Goal: Task Accomplishment & Management: Use online tool/utility

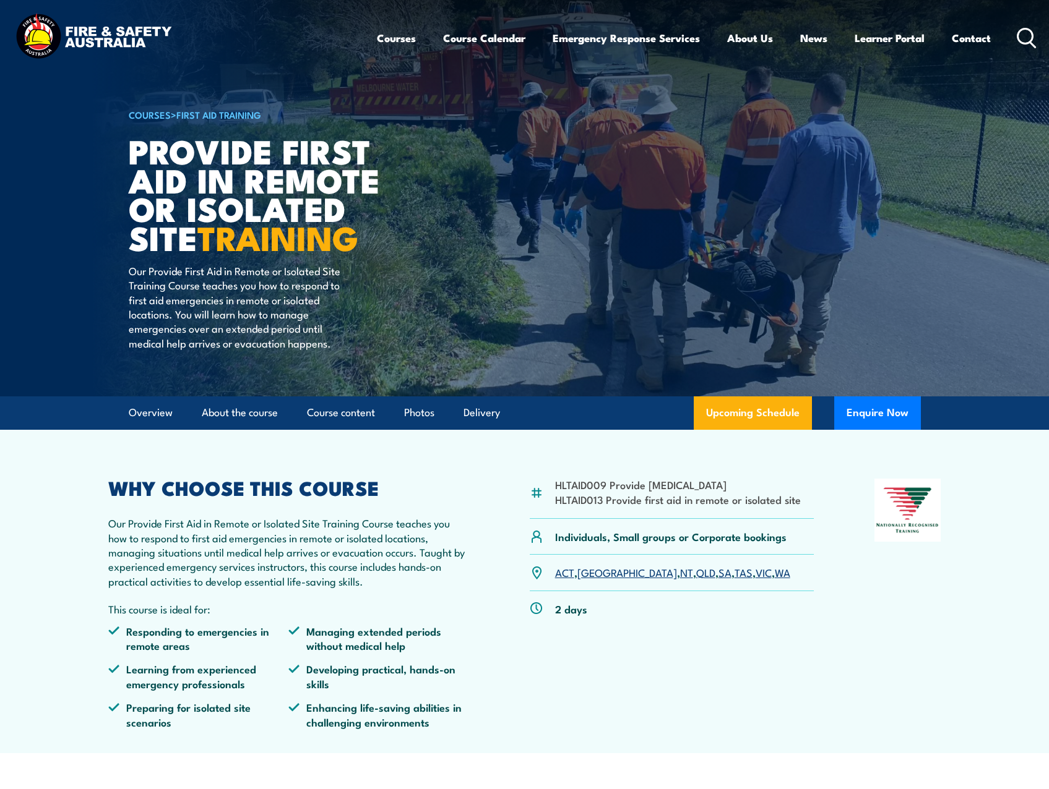
click at [696, 574] on link "QLD" at bounding box center [705, 572] width 19 height 15
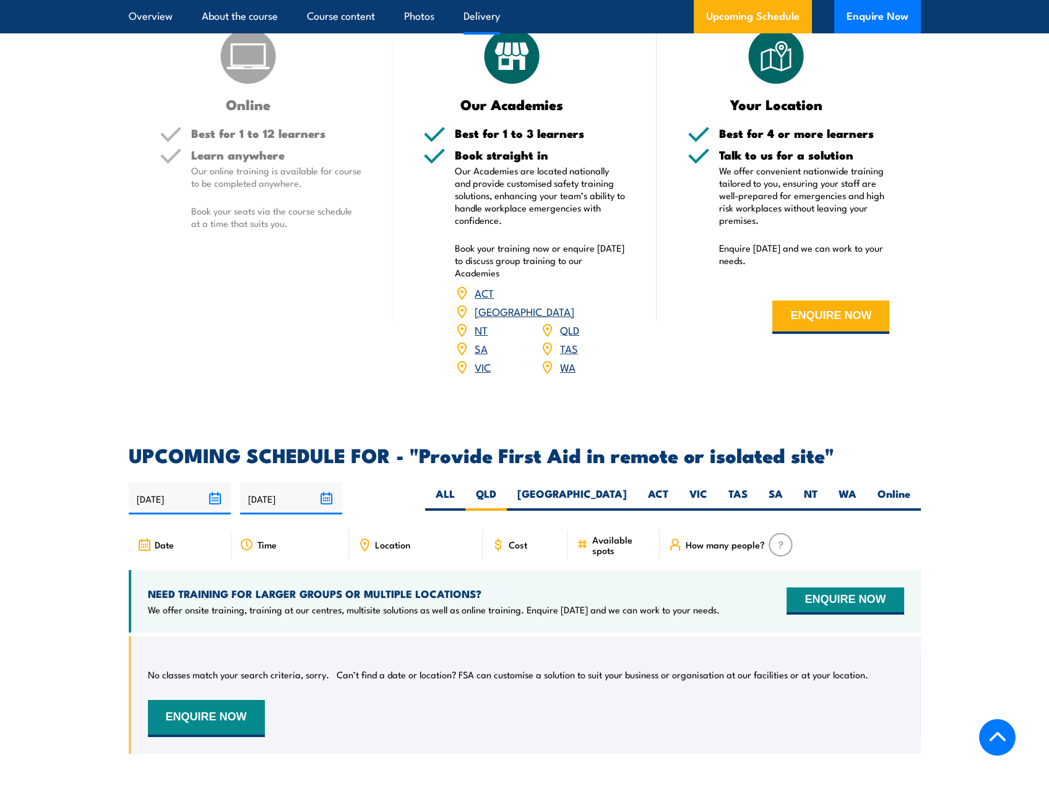
scroll to position [1732, 0]
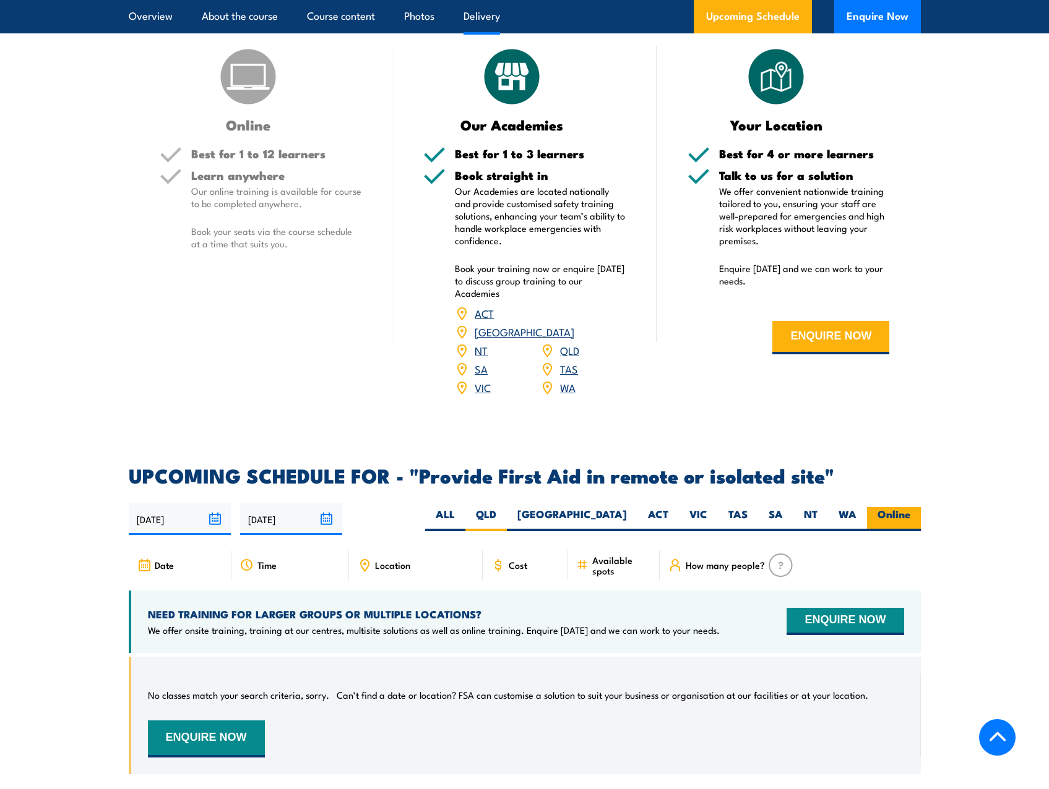
click at [898, 507] on label "Online" at bounding box center [894, 519] width 54 height 24
click at [910, 507] on input "Online" at bounding box center [914, 511] width 8 height 8
radio input "true"
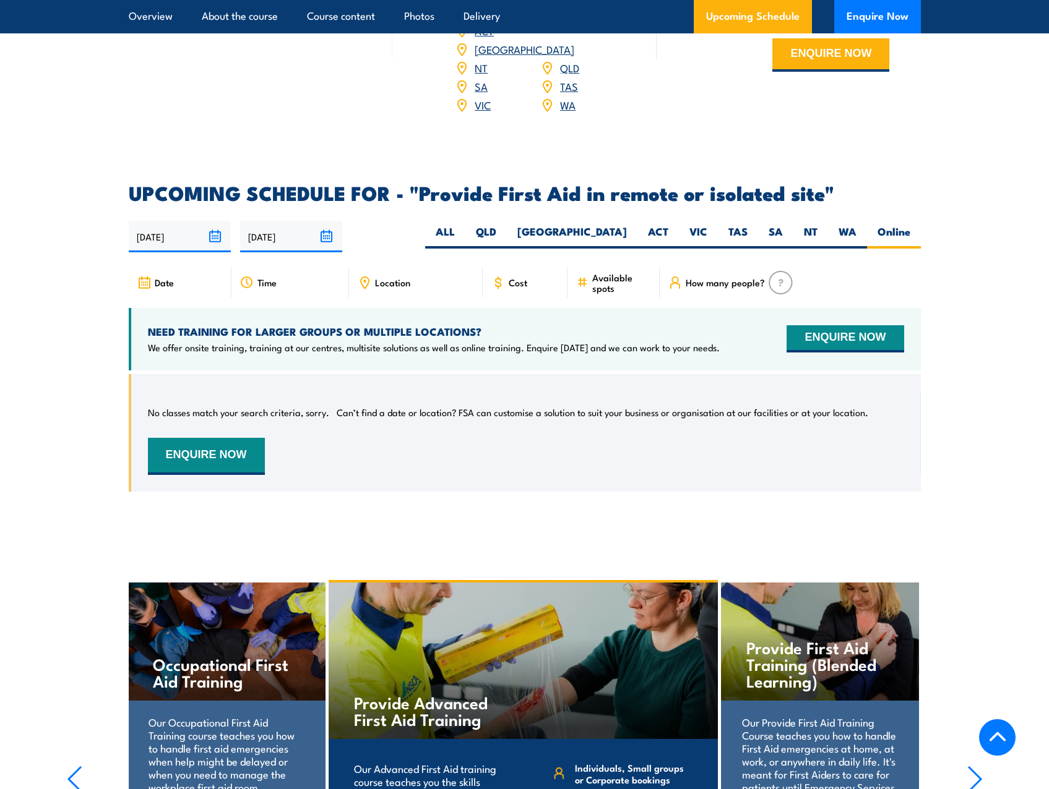
scroll to position [1917, 0]
